Goal: Find specific page/section: Find specific page/section

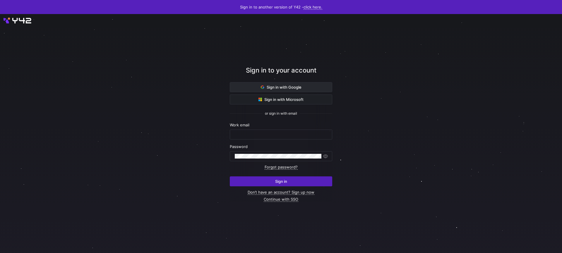
click at [295, 92] on button "Sign in with Google" at bounding box center [281, 87] width 102 height 10
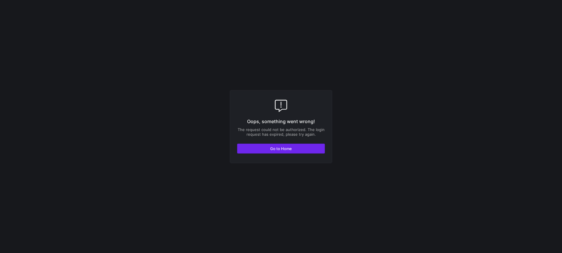
click at [284, 153] on span "button" at bounding box center [280, 148] width 87 height 9
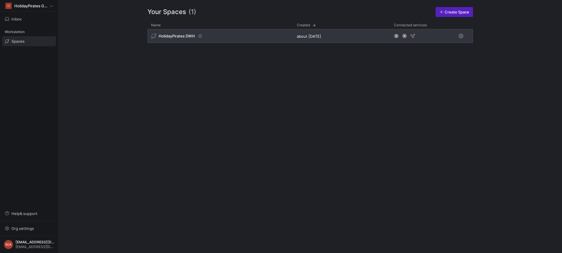
click at [175, 41] on div "HolidayPirates DWH" at bounding box center [221, 36] width 146 height 14
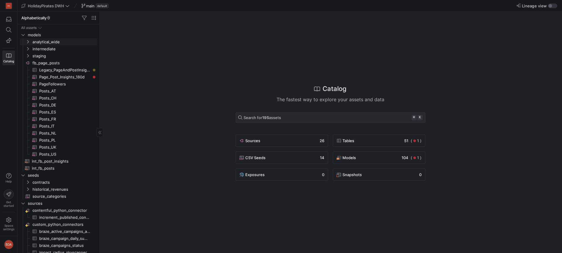
click at [29, 41] on icon "Press SPACE to select this row." at bounding box center [28, 42] width 4 height 4
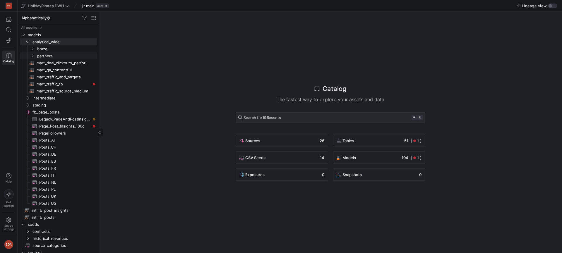
click at [34, 56] on icon "Press SPACE to select this row." at bounding box center [32, 56] width 4 height 4
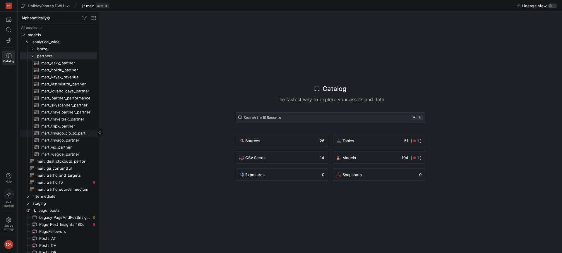
click at [62, 135] on span "mart_trivago_cip_tc_partner​​​​​​​​​​" at bounding box center [65, 133] width 49 height 7
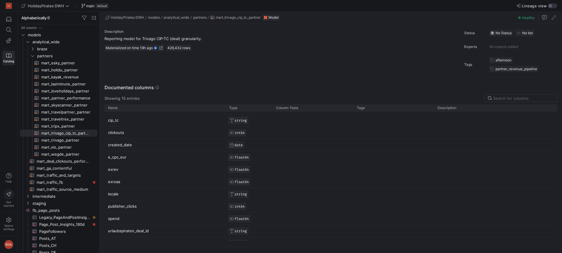
click at [243, 157] on span "FLOAT64" at bounding box center [241, 157] width 14 height 4
click at [185, 159] on p "e_cpc_eur" at bounding box center [165, 157] width 114 height 11
click at [117, 158] on p "e_cpc_eur" at bounding box center [165, 157] width 114 height 11
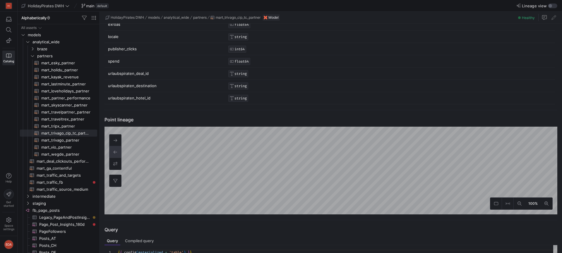
click at [429, 105] on div "Documented columns Showing 15 entries Drag here to set row groups Drag here to …" at bounding box center [330, 26] width 460 height 169
